Goal: Information Seeking & Learning: Learn about a topic

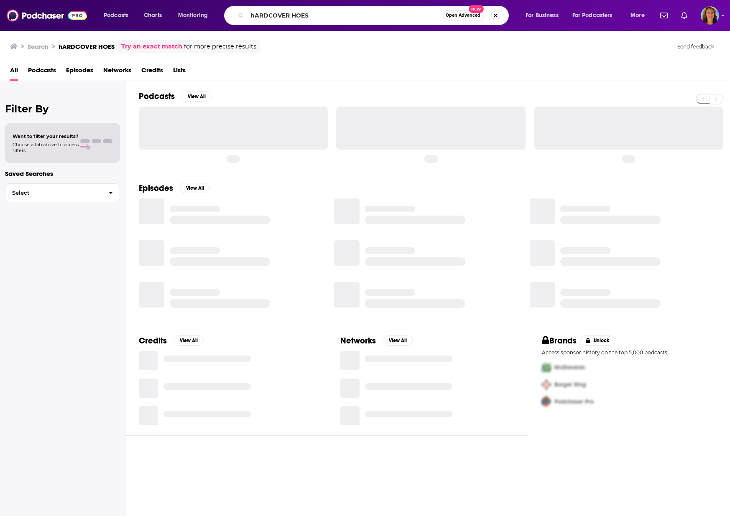
click at [251, 8] on div "hARDCOVER HOES Open Advanced New" at bounding box center [366, 15] width 285 height 19
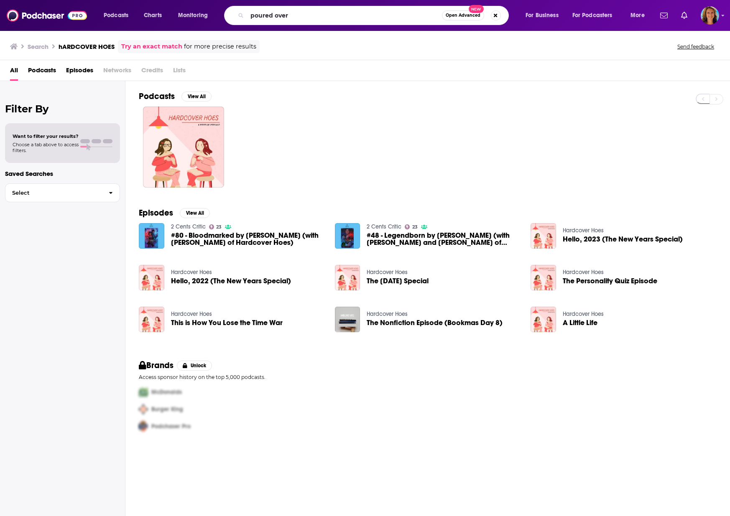
type input "poured over"
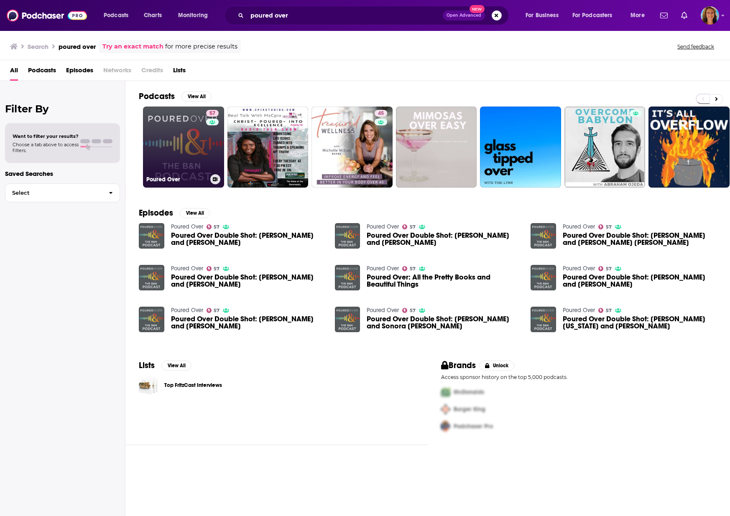
click at [179, 152] on link "57 Poured Over" at bounding box center [183, 147] width 81 height 81
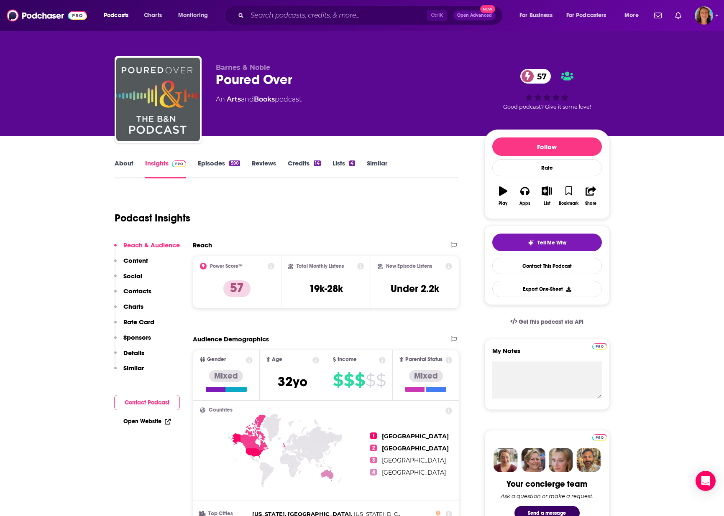
click at [155, 160] on link "Insights" at bounding box center [165, 168] width 41 height 19
click at [158, 163] on link "Insights" at bounding box center [165, 168] width 41 height 19
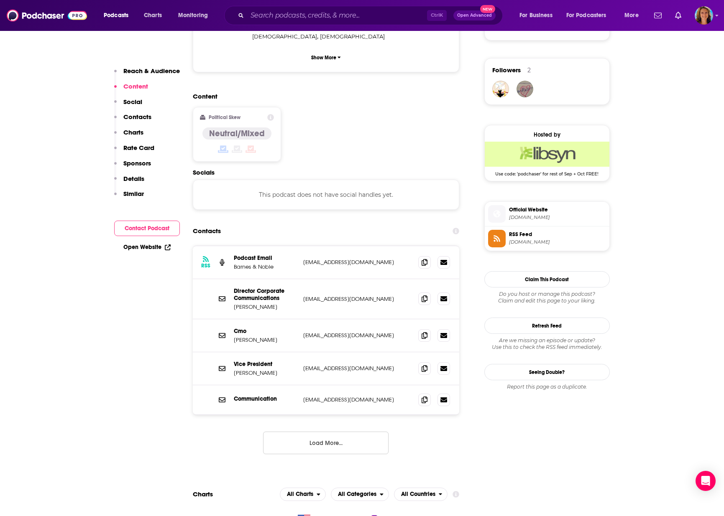
scroll to position [585, 0]
